Goal: Check status: Check status

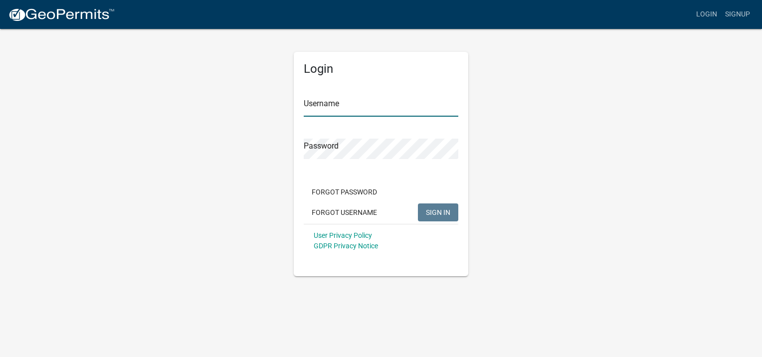
type input "LREID"
click at [427, 211] on span "SIGN IN" at bounding box center [438, 212] width 24 height 8
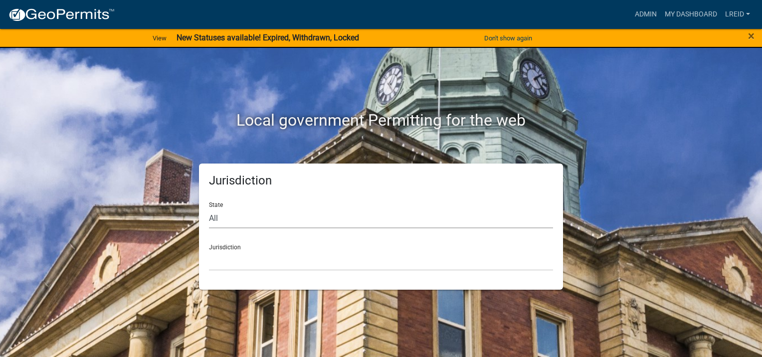
click at [239, 221] on select "All [US_STATE] [US_STATE] [US_STATE] [US_STATE] [US_STATE] [US_STATE] [US_STATE…" at bounding box center [381, 218] width 344 height 20
select select "[US_STATE]"
click at [209, 208] on select "All [US_STATE] [US_STATE] [US_STATE] [US_STATE] [US_STATE] [US_STATE] [US_STATE…" at bounding box center [381, 218] width 344 height 20
click at [265, 263] on select "[GEOGRAPHIC_DATA], [US_STATE][PERSON_NAME][GEOGRAPHIC_DATA], [US_STATE][PERSON_…" at bounding box center [381, 260] width 344 height 20
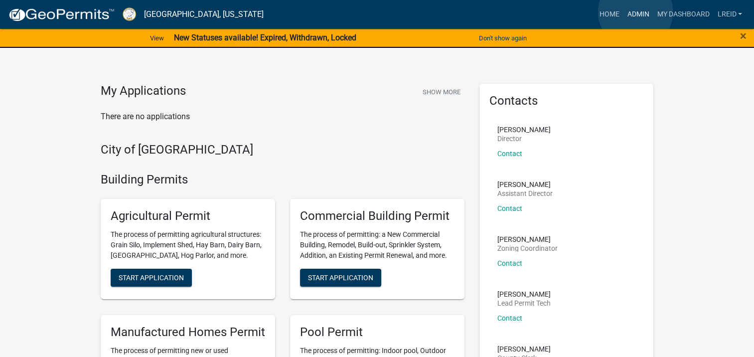
click at [636, 12] on link "Admin" at bounding box center [638, 14] width 30 height 19
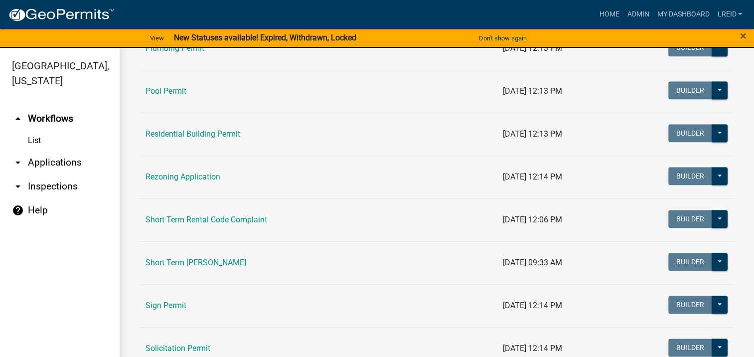
scroll to position [1163, 0]
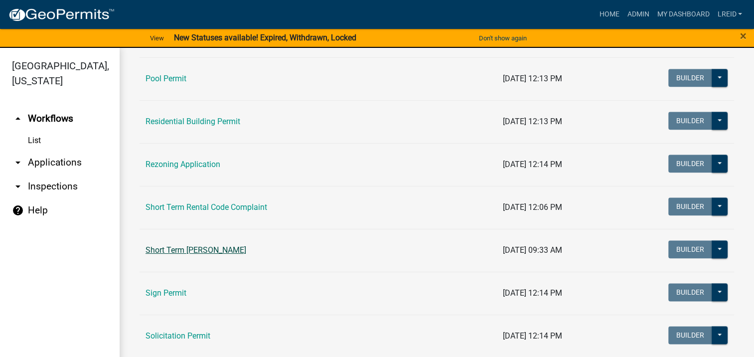
click at [210, 245] on link "Short Term [PERSON_NAME]" at bounding box center [196, 249] width 101 height 9
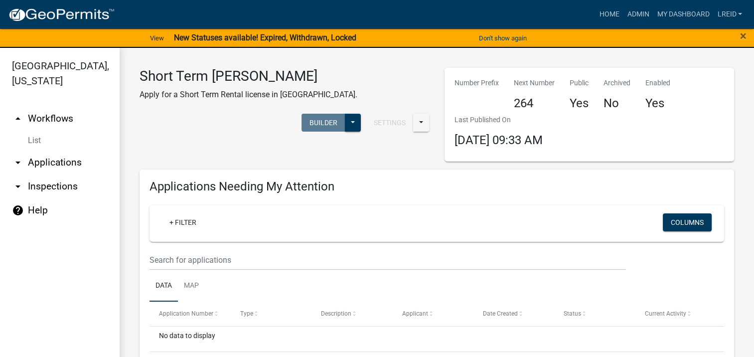
scroll to position [166, 0]
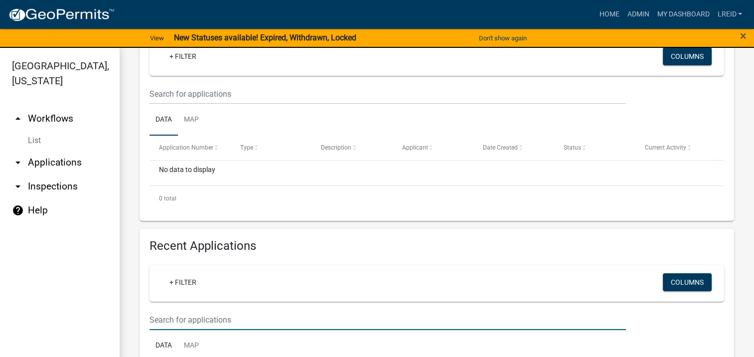
click at [191, 321] on input "text" at bounding box center [388, 320] width 477 height 20
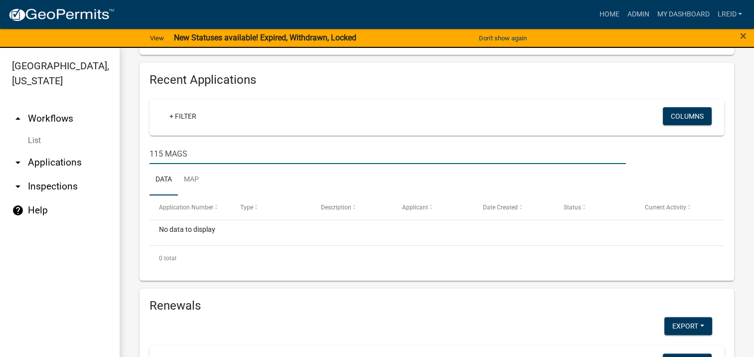
drag, startPoint x: 193, startPoint y: 152, endPoint x: 142, endPoint y: 148, distance: 51.5
click at [142, 148] on div "115 MAGS" at bounding box center [388, 154] width 492 height 20
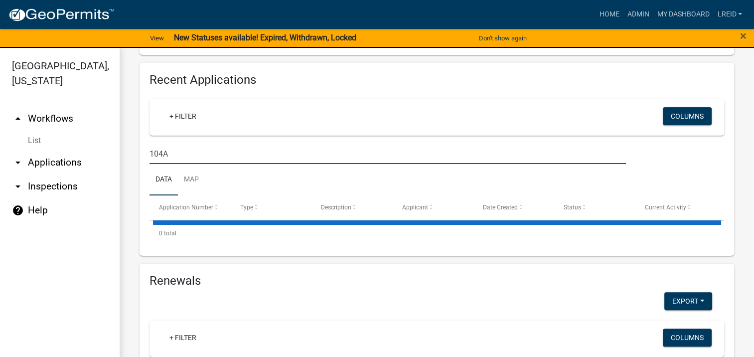
type input "104A"
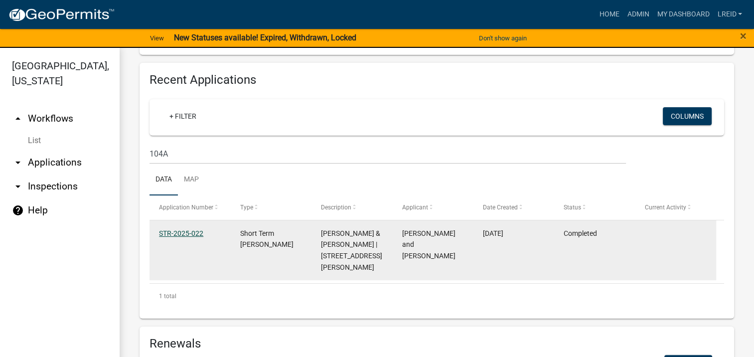
click at [180, 234] on link "STR-2025-022" at bounding box center [181, 233] width 44 height 8
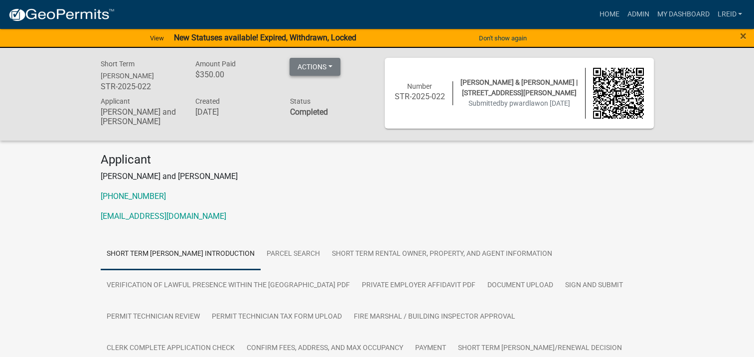
click at [332, 62] on button "Actions" at bounding box center [315, 67] width 51 height 18
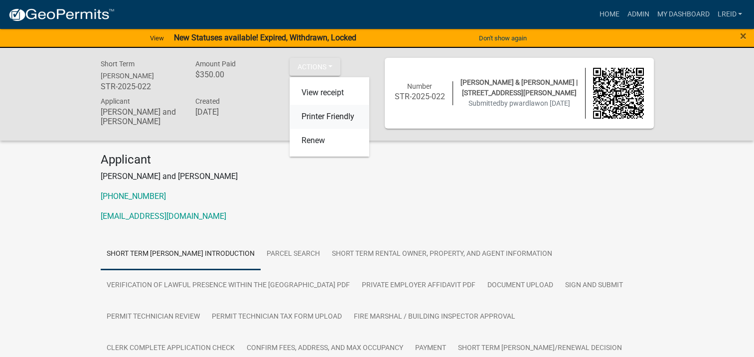
click at [326, 116] on link "Printer Friendly" at bounding box center [330, 117] width 80 height 24
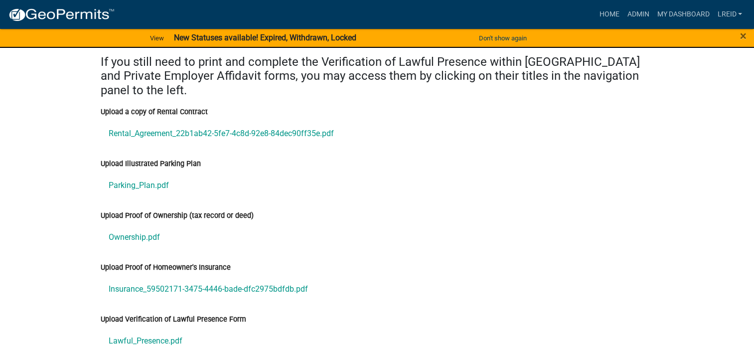
scroll to position [4155, 0]
click at [139, 228] on link "Ownership.pdf" at bounding box center [377, 236] width 553 height 24
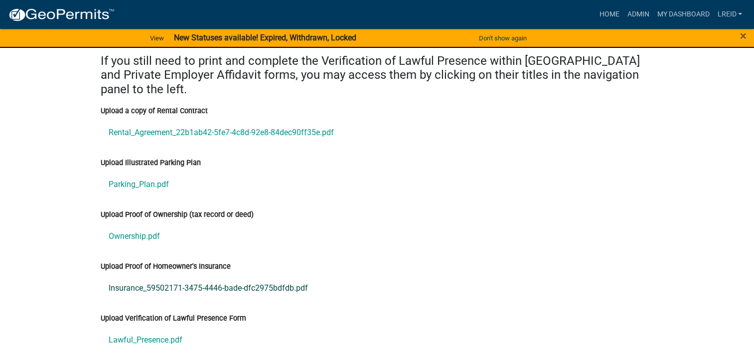
click at [215, 281] on link "Insurance_59502171-3475-4446-bade-dfc2975bdfdb.pdf" at bounding box center [377, 288] width 553 height 24
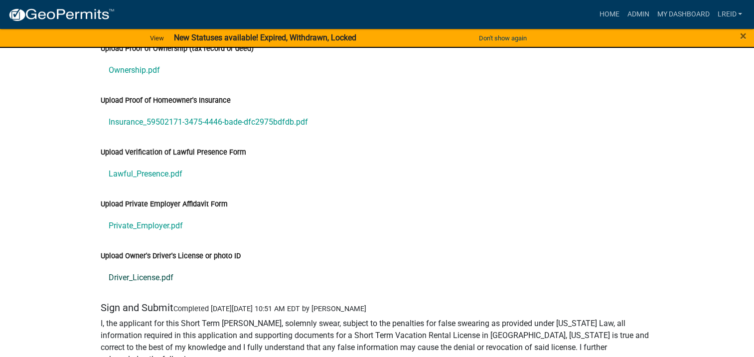
click at [148, 272] on link "Driver_License.pdf" at bounding box center [377, 278] width 553 height 24
